Goal: Obtain resource: Obtain resource

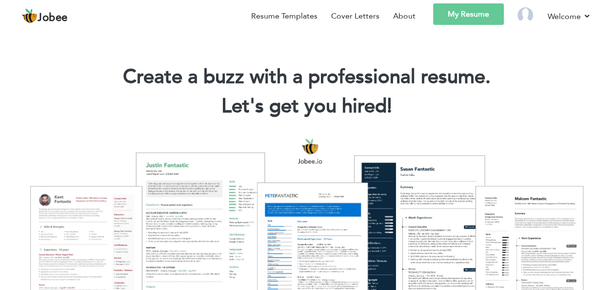
click at [476, 12] on link "My Resume" at bounding box center [468, 13] width 71 height 21
click at [454, 13] on link "My Resume" at bounding box center [468, 13] width 71 height 21
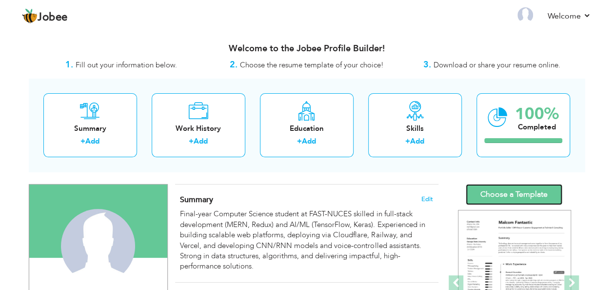
click at [519, 189] on link "Choose a Template" at bounding box center [514, 194] width 97 height 21
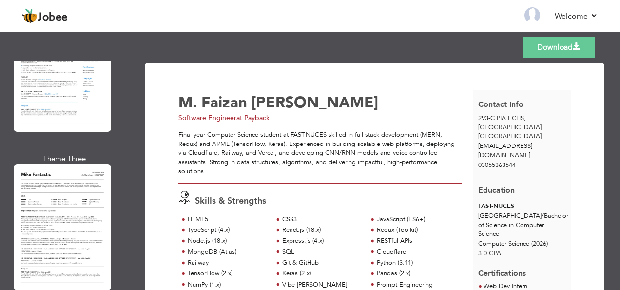
scroll to position [1273, 0]
click at [86, 195] on div at bounding box center [63, 226] width 98 height 126
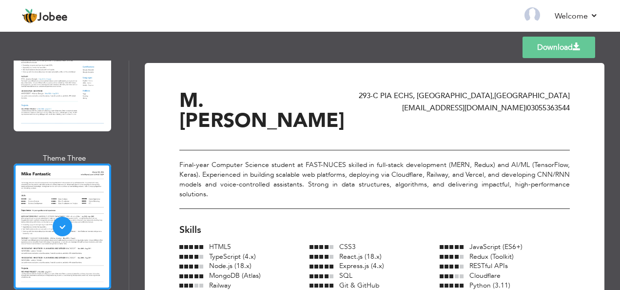
click at [557, 50] on link "Download" at bounding box center [559, 47] width 73 height 21
